Goal: Information Seeking & Learning: Find specific fact

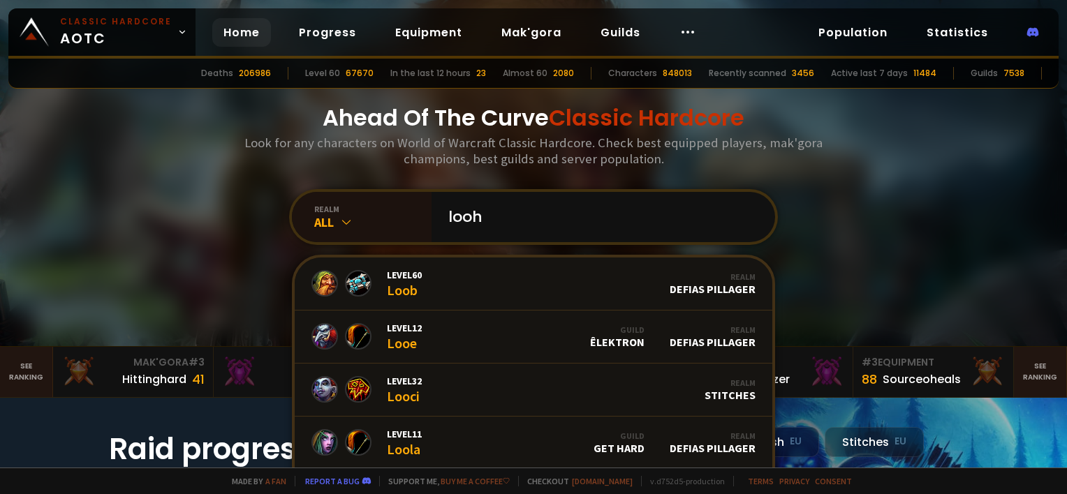
type input "loohk"
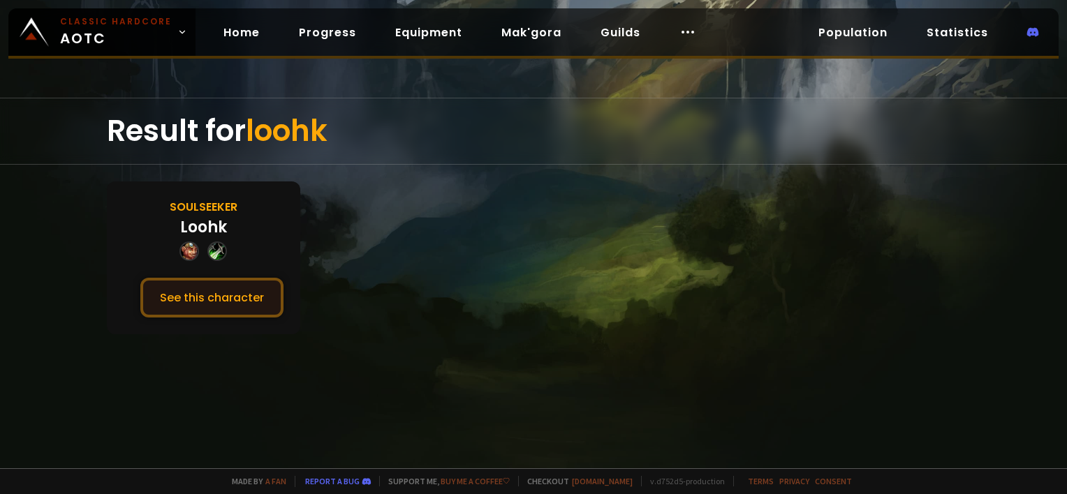
click at [194, 293] on button "See this character" at bounding box center [211, 298] width 143 height 40
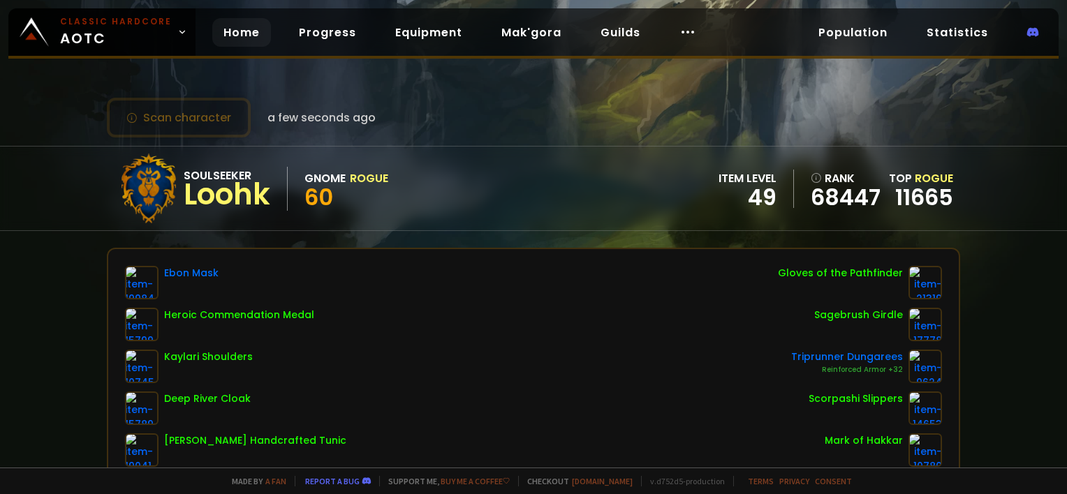
click at [237, 43] on link "Home" at bounding box center [241, 32] width 59 height 29
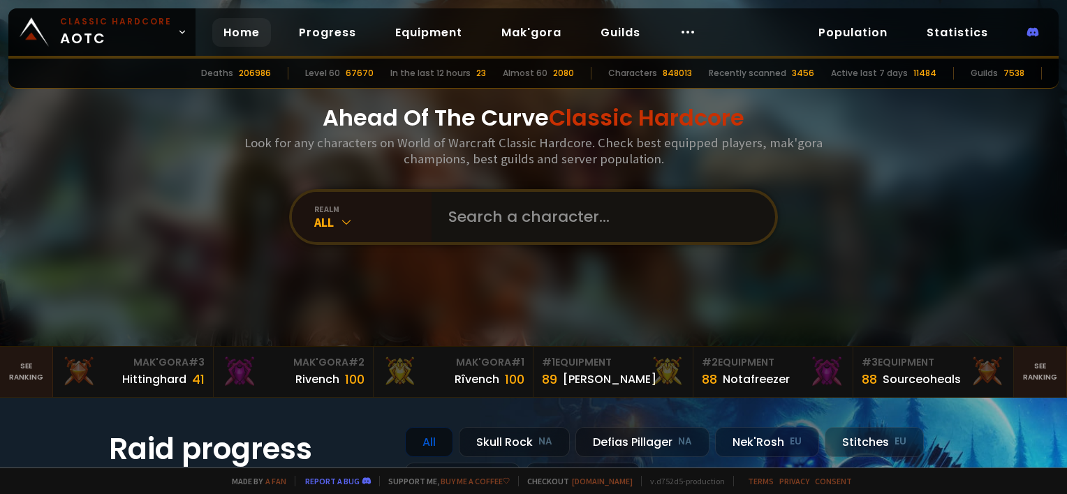
click at [492, 211] on input "text" at bounding box center [599, 217] width 318 height 50
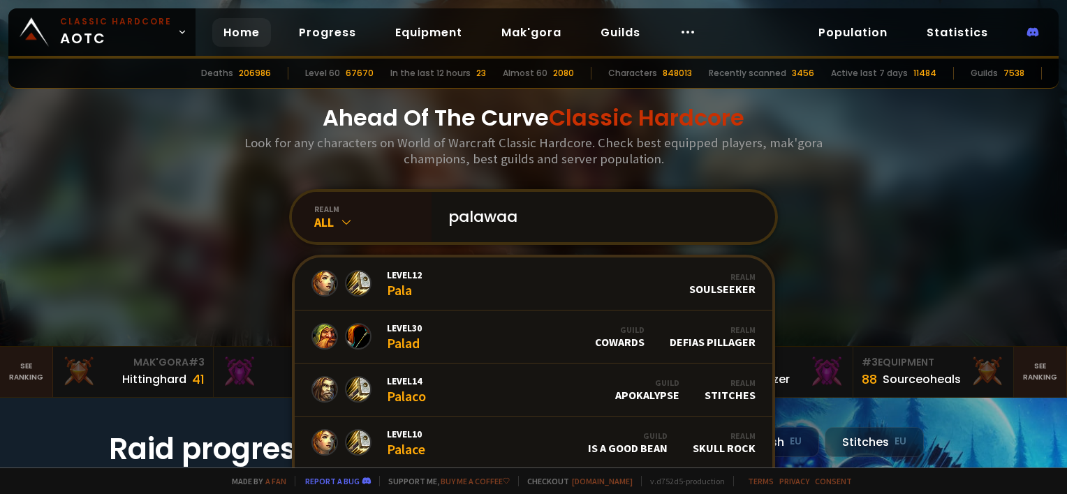
type input "palawaar"
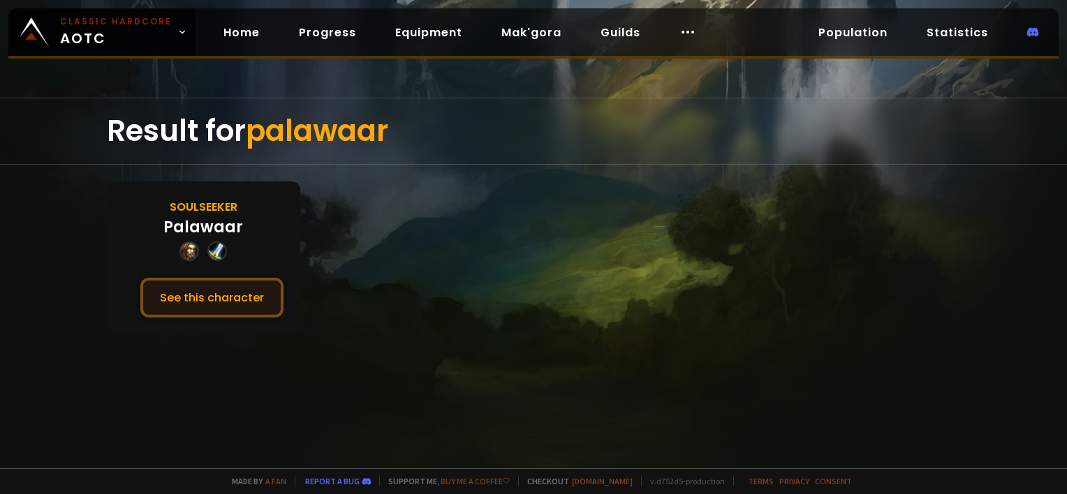
click at [186, 299] on button "See this character" at bounding box center [211, 298] width 143 height 40
